Goal: Task Accomplishment & Management: Use online tool/utility

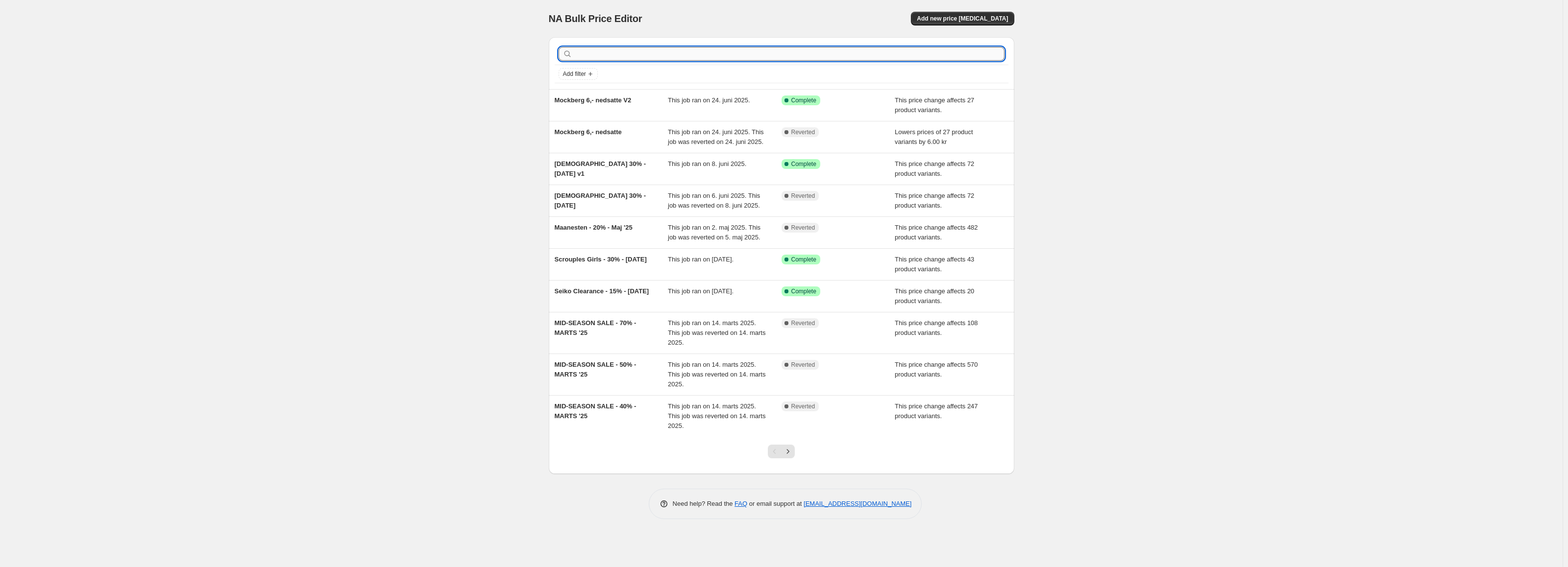
click at [742, 54] on input "text" at bounding box center [789, 54] width 430 height 14
type input "Daniel"
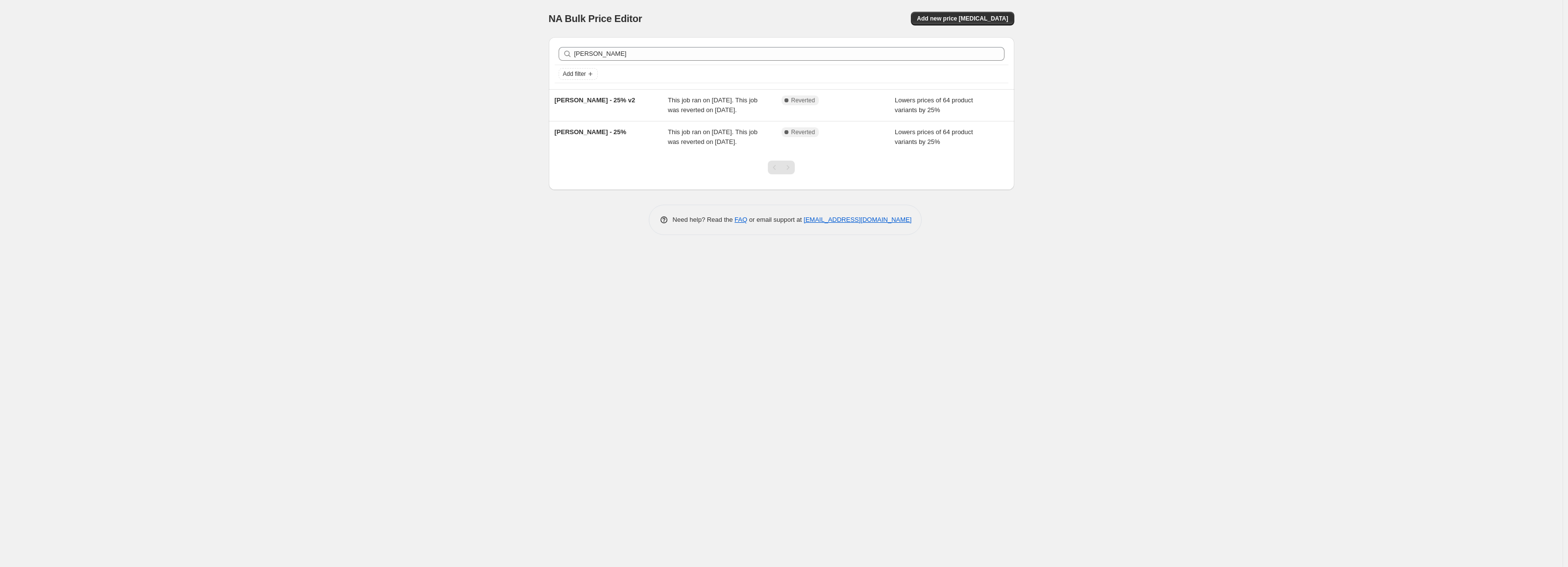
click at [553, 51] on div "Daniel Clear Add filter" at bounding box center [782, 63] width 466 height 52
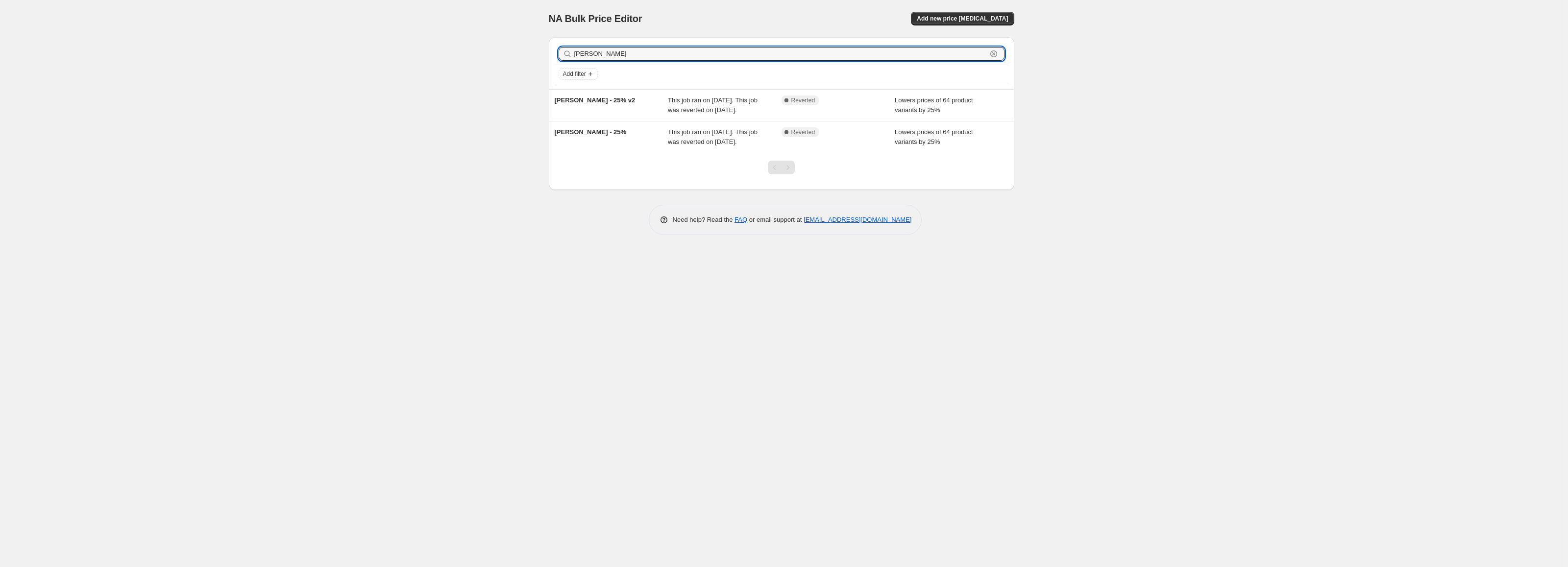
drag, startPoint x: 614, startPoint y: 50, endPoint x: 556, endPoint y: 54, distance: 58.1
click at [556, 54] on div "Daniel Clear" at bounding box center [781, 54] width 453 height 21
paste input "921295"
type input "921295"
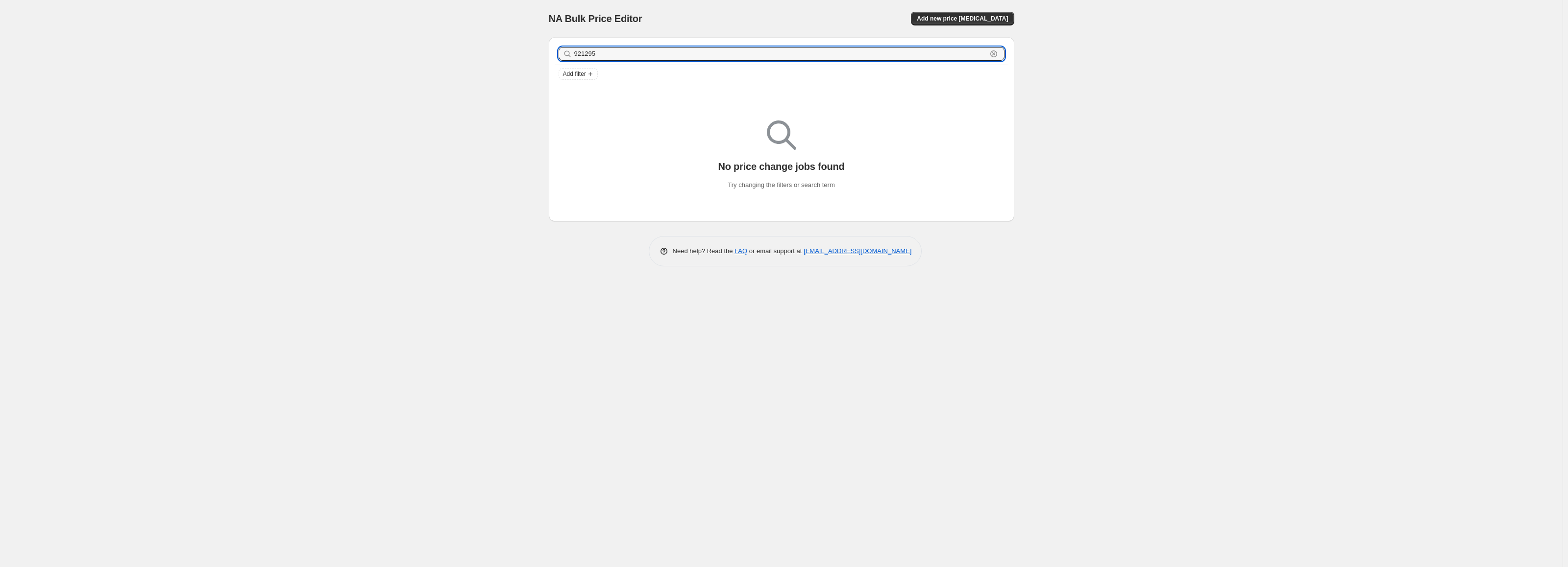
drag, startPoint x: 588, startPoint y: 52, endPoint x: 530, endPoint y: 48, distance: 58.1
click at [530, 48] on div "NA Bulk Price Editor. This page is ready NA Bulk Price Editor Add new price cha…" at bounding box center [781, 284] width 1563 height 567
click at [489, 81] on div "NA Bulk Price Editor. This page is ready NA Bulk Price Editor Add new price cha…" at bounding box center [781, 284] width 1563 height 567
